Goal: Find specific page/section: Find specific page/section

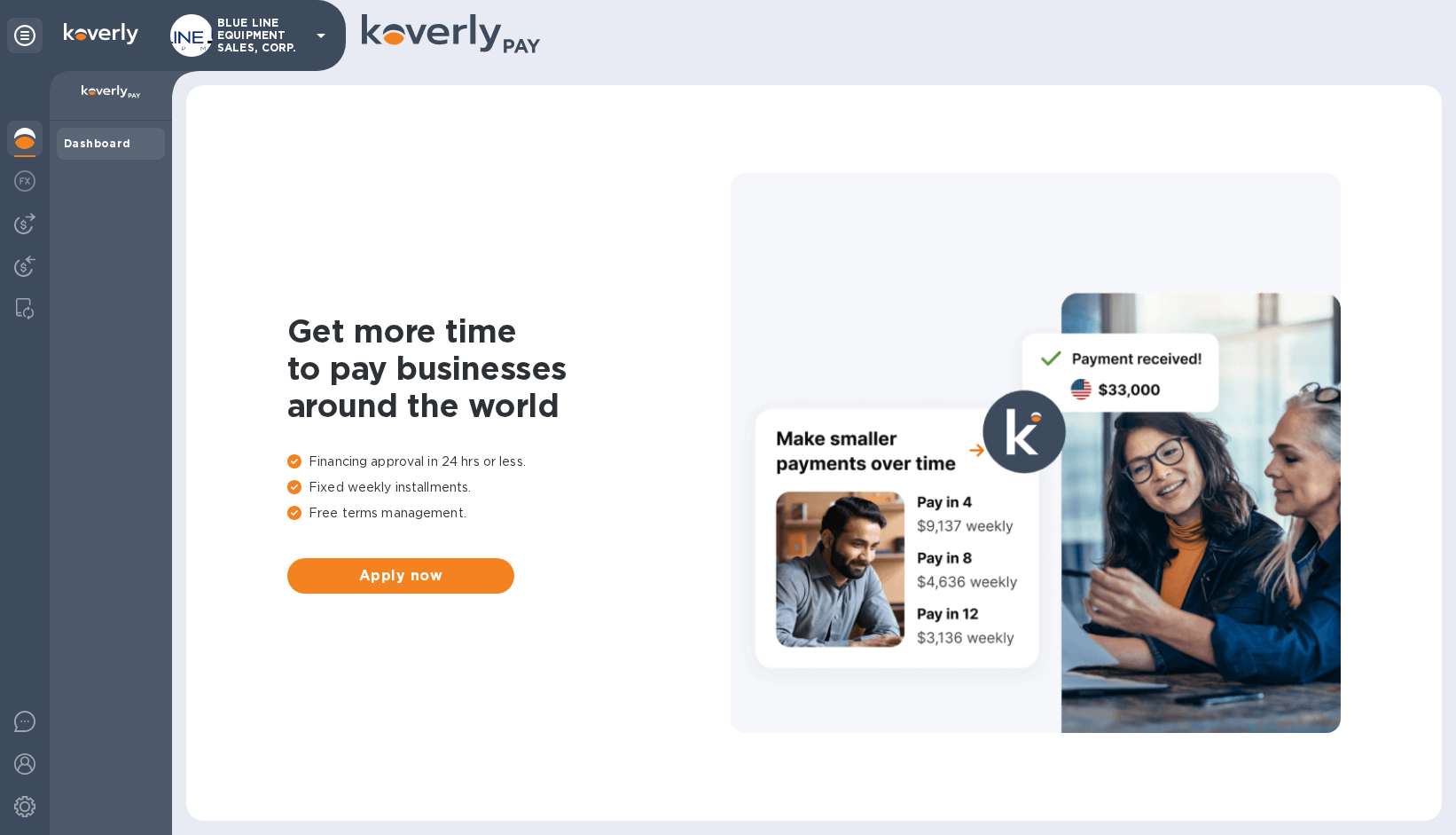
click at [247, 21] on p "BLUE LINE EQUIPMENT SALES, CORP." at bounding box center [261, 36] width 88 height 38
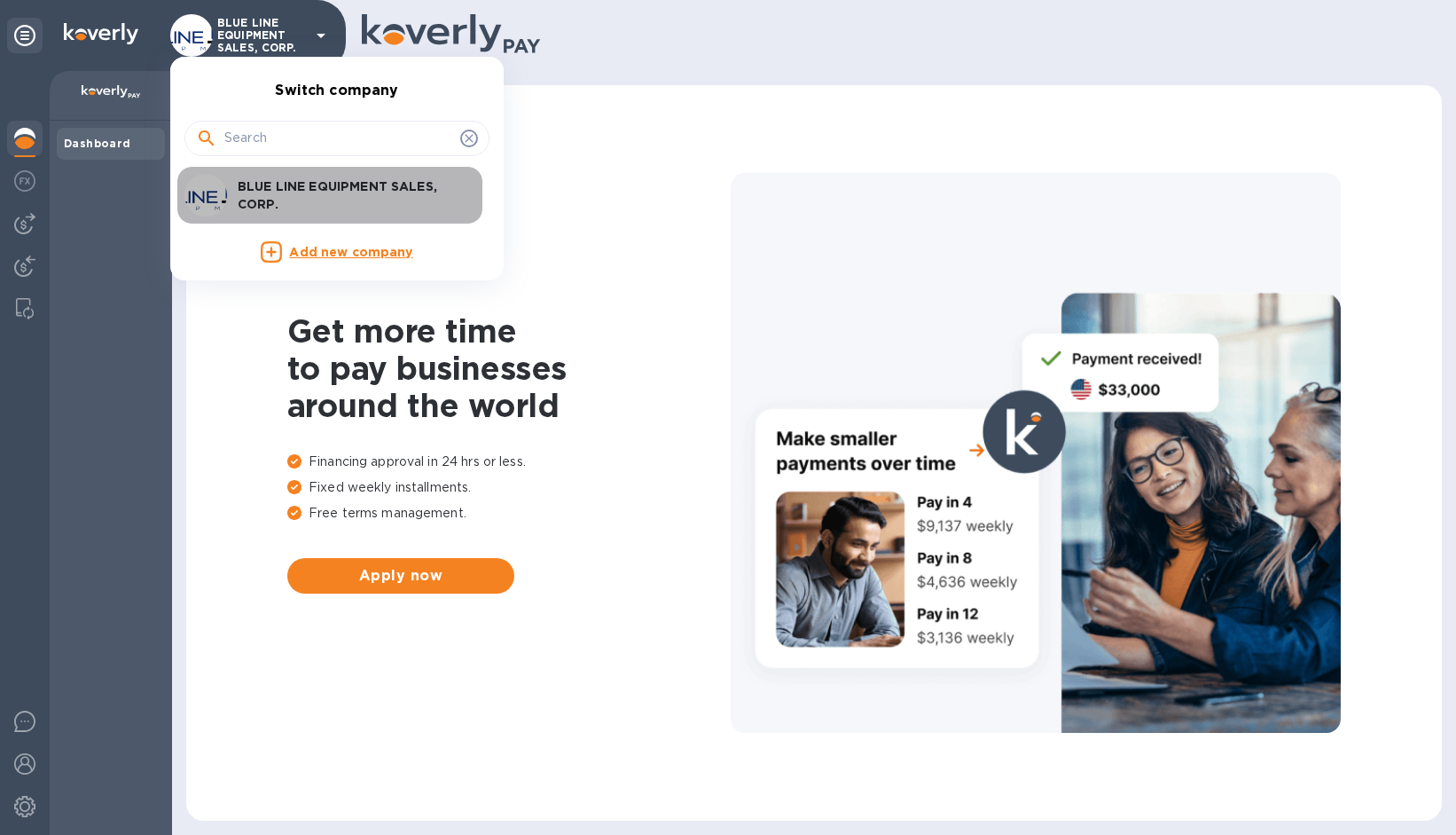
click at [358, 183] on p "BLUE LINE EQUIPMENT SALES, CORP." at bounding box center [349, 195] width 223 height 36
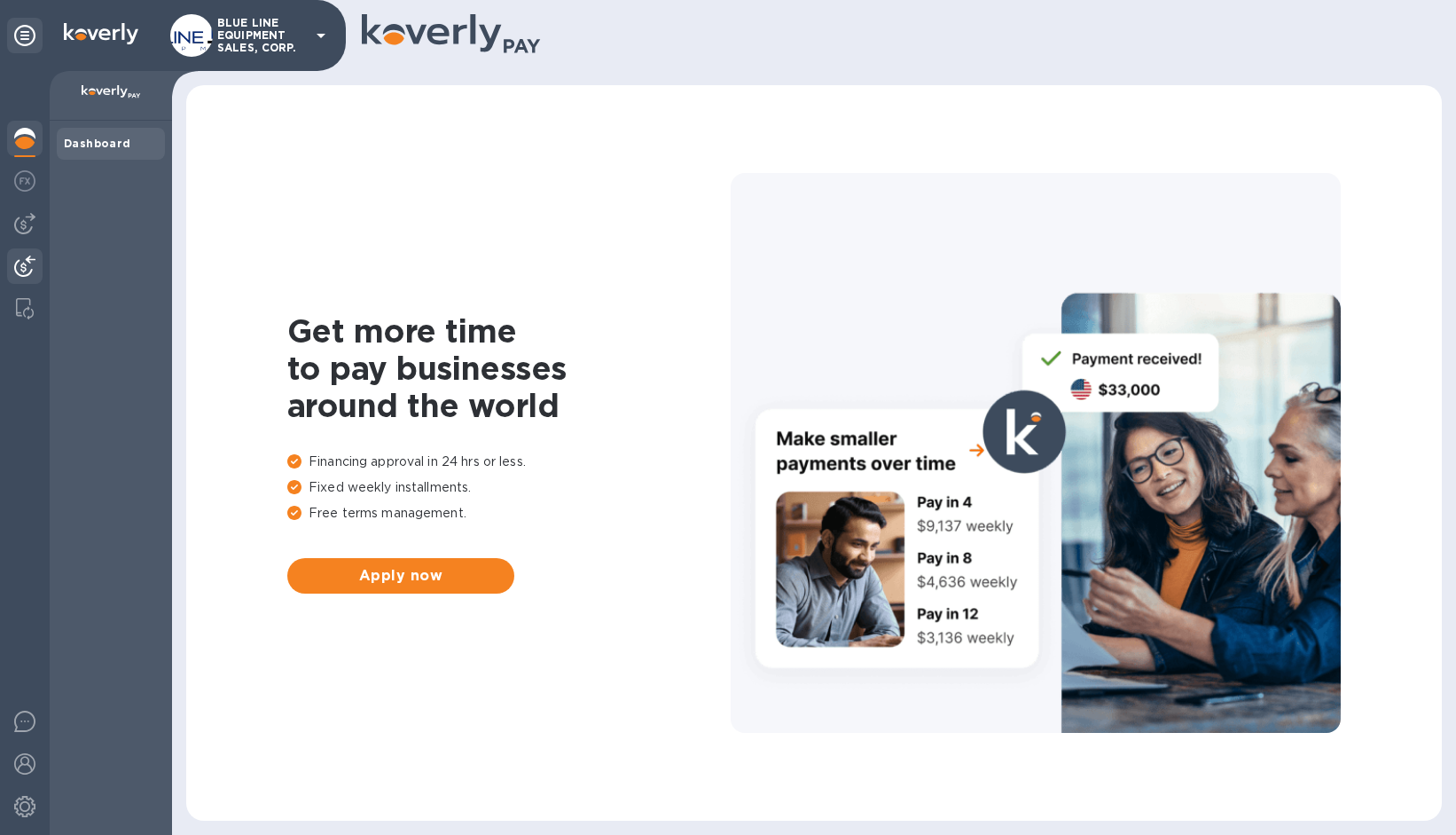
click at [26, 267] on img at bounding box center [25, 266] width 21 height 21
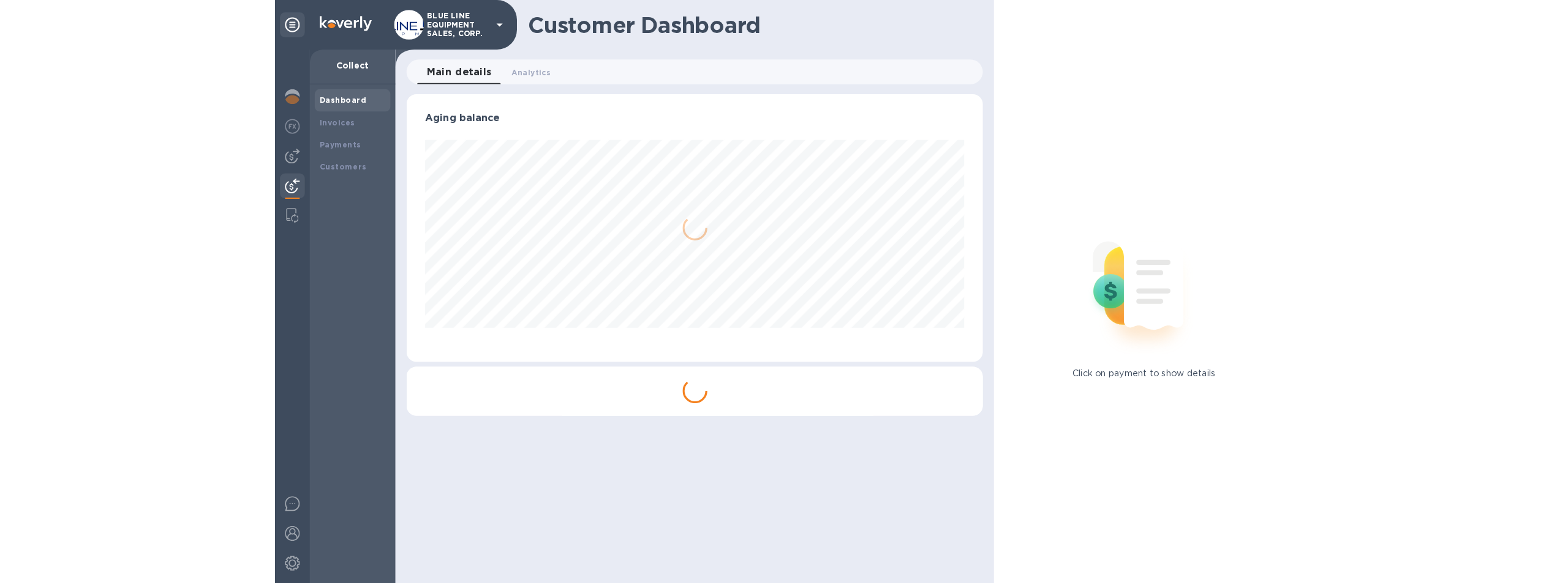
scroll to position [265, 570]
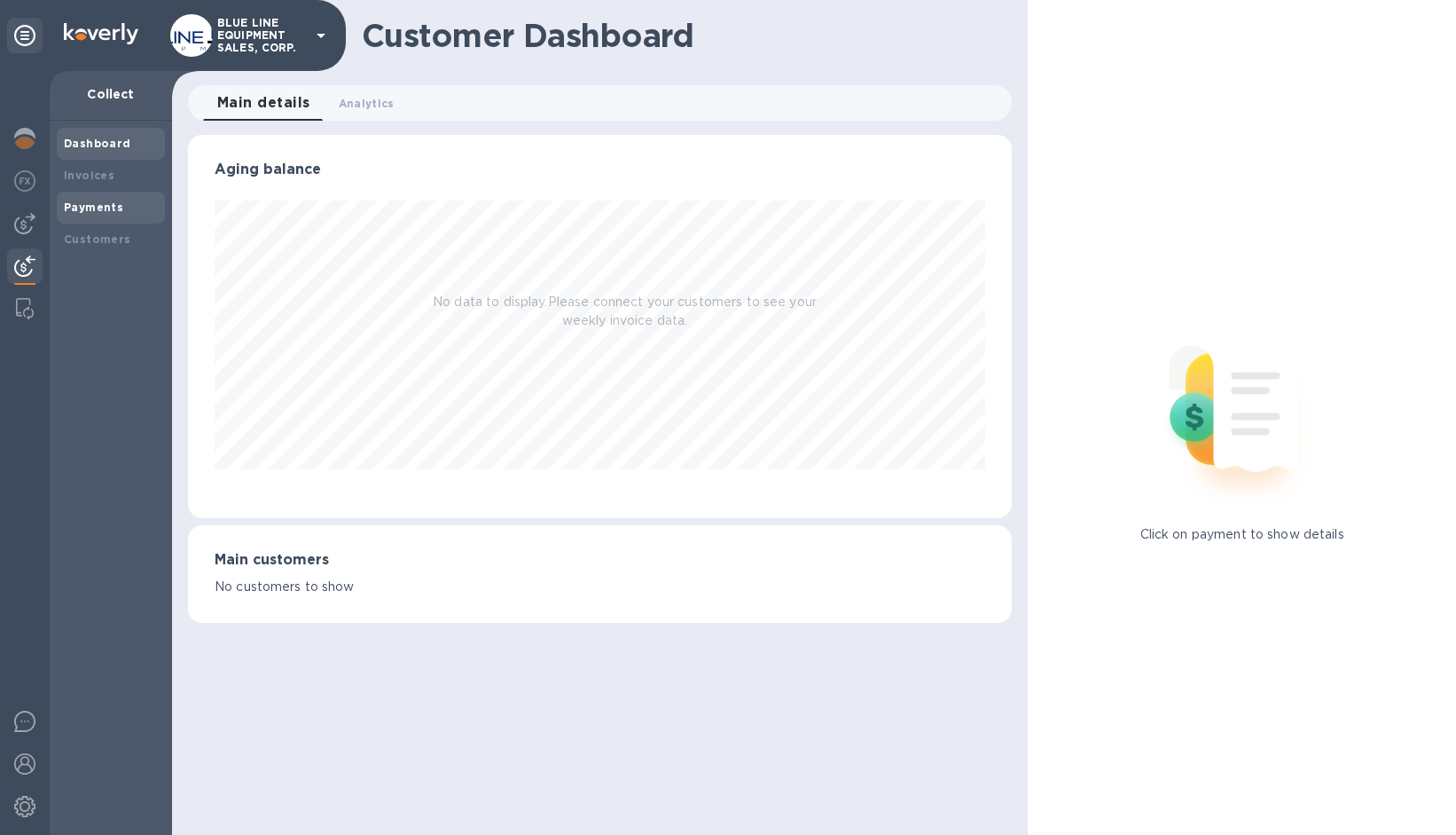
click at [110, 198] on div "Payments" at bounding box center [110, 207] width 94 height 18
